Goal: Find specific page/section: Find specific page/section

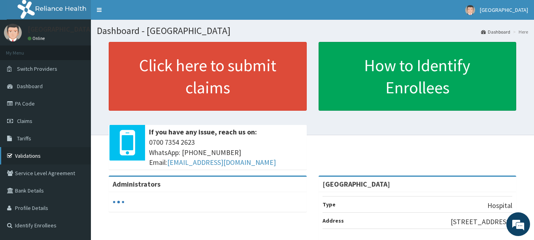
click at [35, 152] on link "Validations" at bounding box center [45, 155] width 91 height 17
click at [44, 155] on link "Validations" at bounding box center [45, 155] width 91 height 17
